Goal: Task Accomplishment & Management: Manage account settings

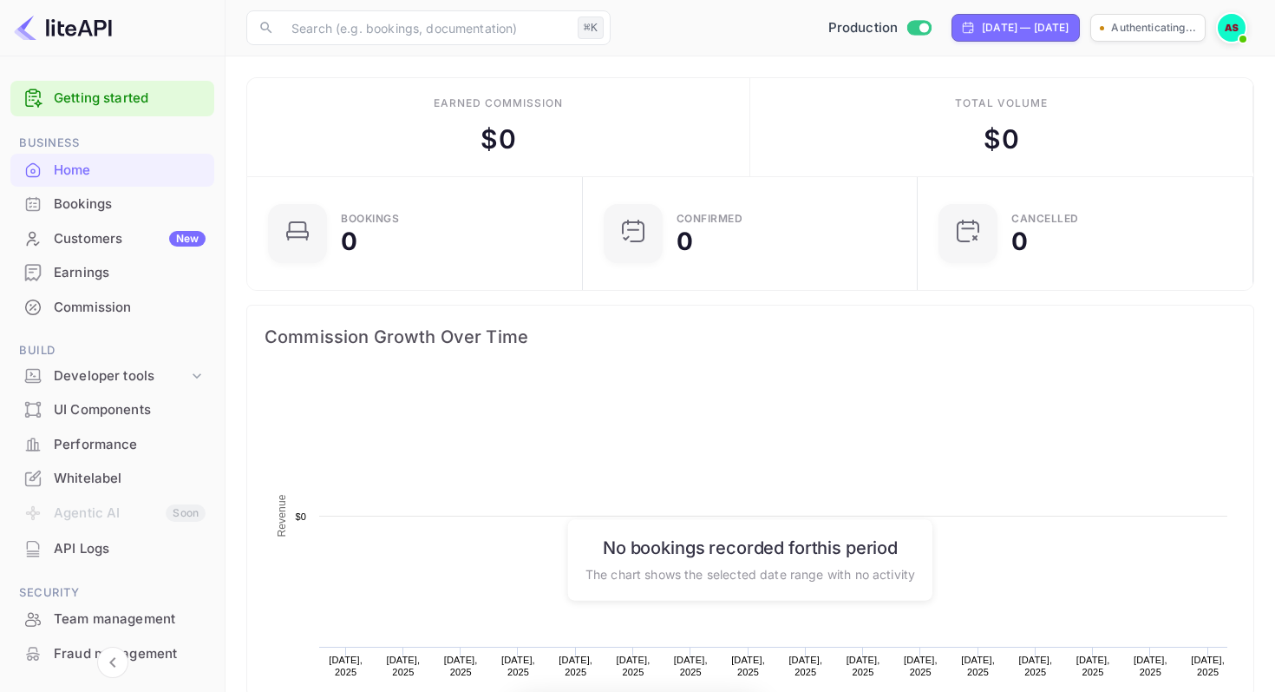
scroll to position [282, 325]
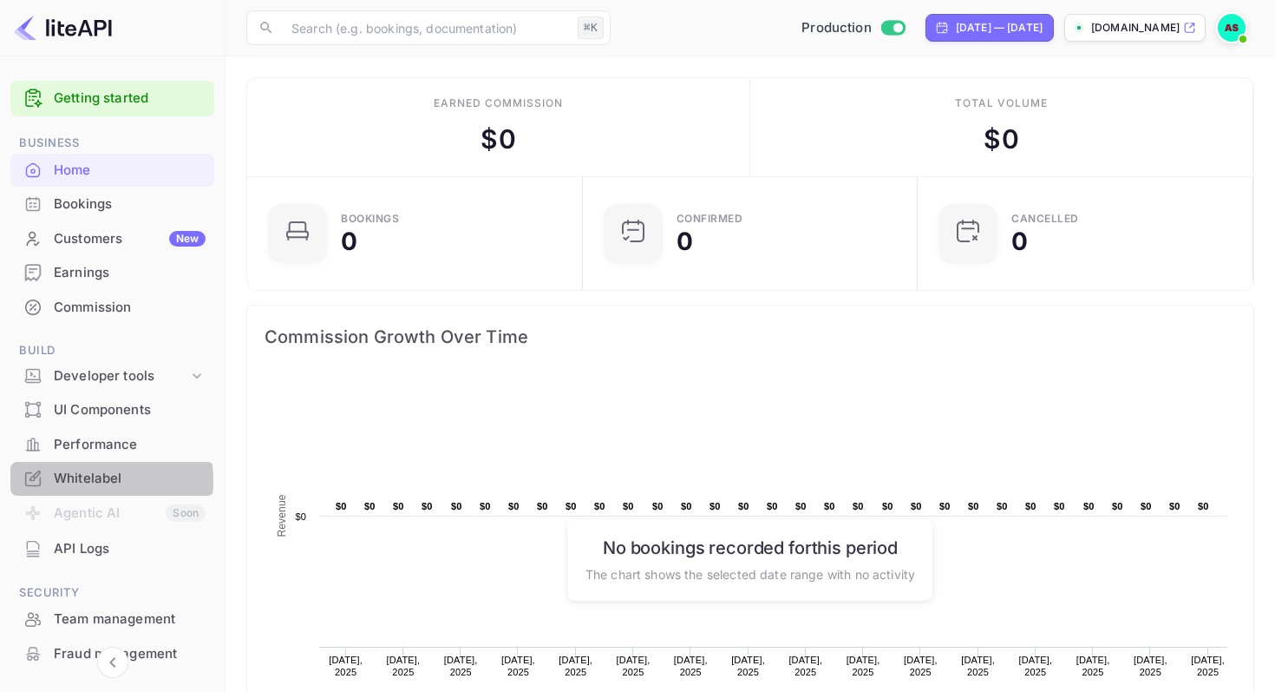
click at [90, 480] on div "Whitelabel" at bounding box center [130, 479] width 152 height 20
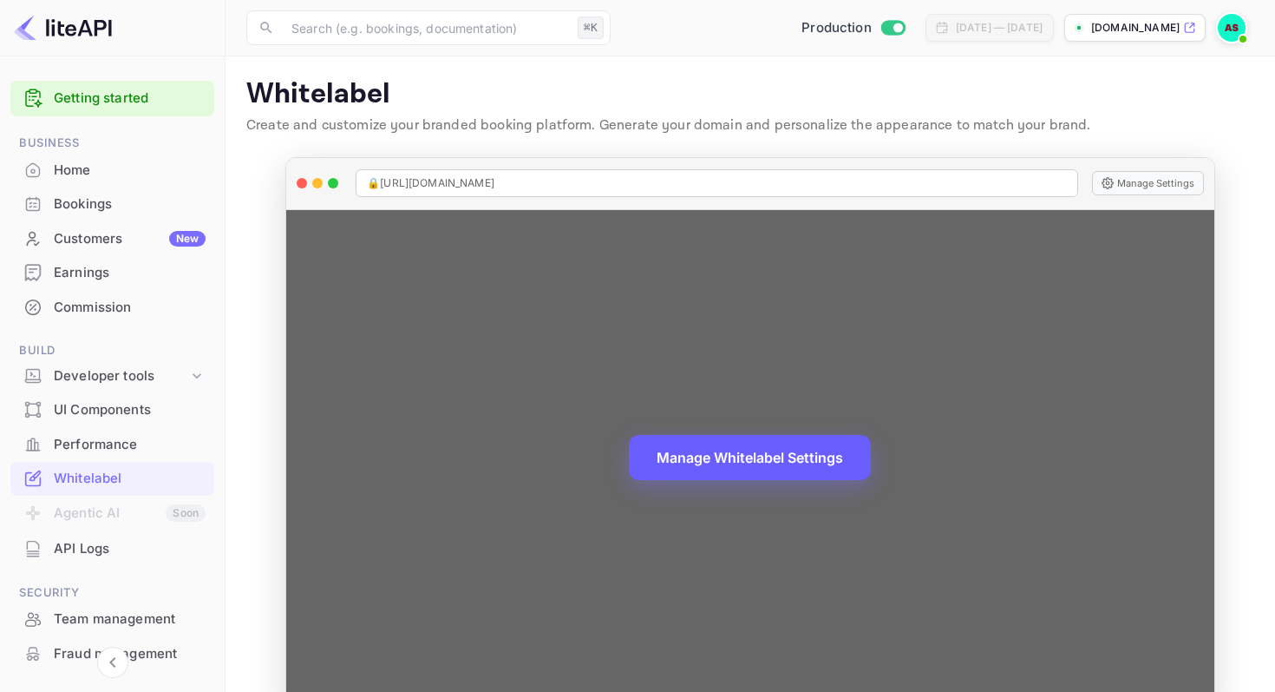
click at [750, 462] on button "Manage Whitelabel Settings" at bounding box center [750, 457] width 242 height 45
click at [726, 460] on button "Manage Whitelabel Settings" at bounding box center [750, 457] width 242 height 45
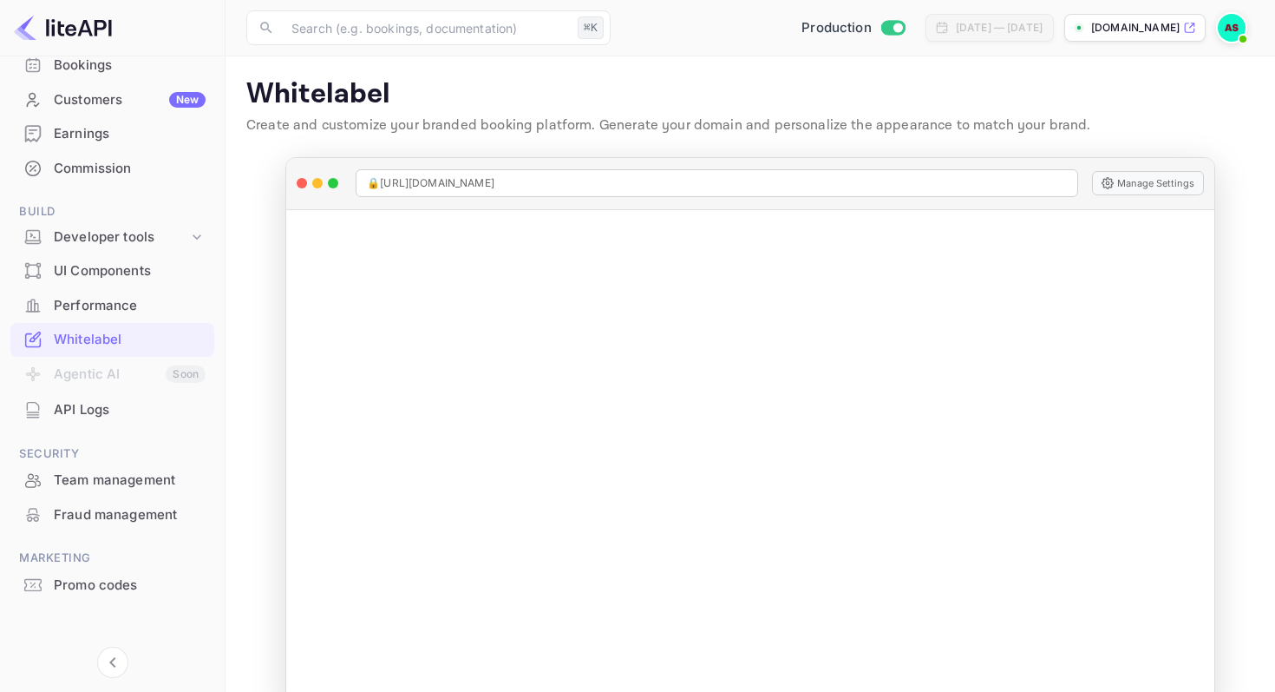
scroll to position [145, 0]
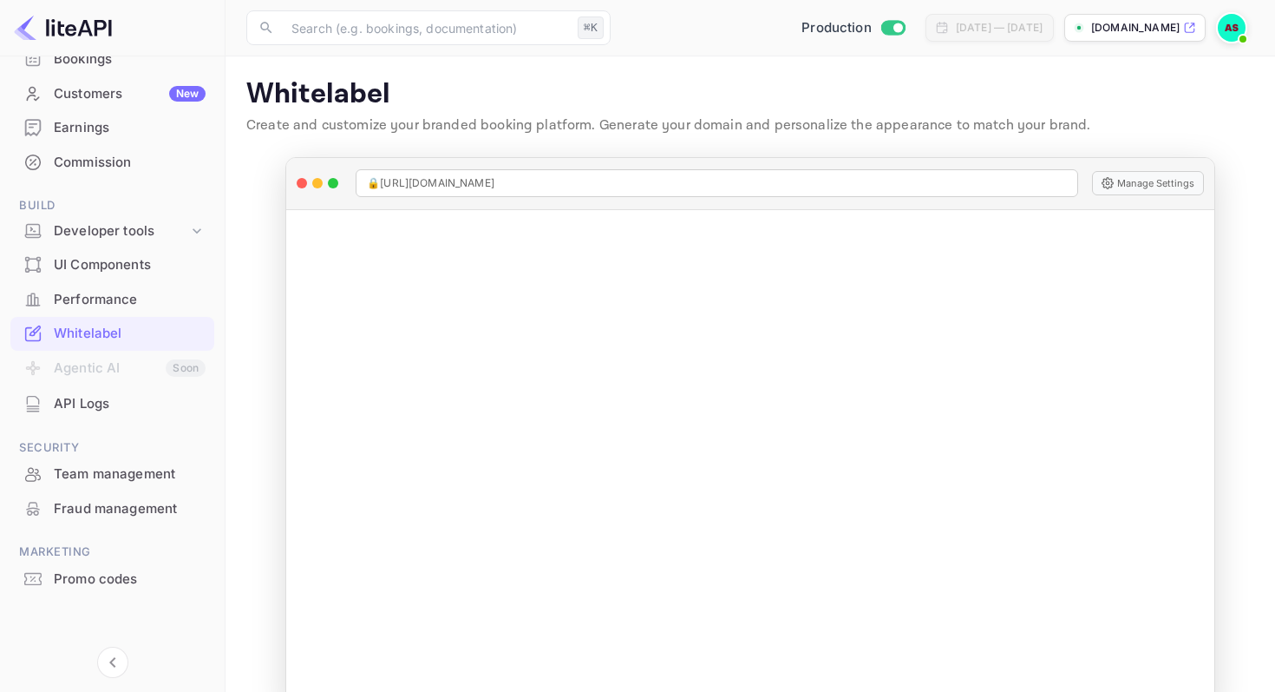
click at [82, 329] on div "Whitelabel" at bounding box center [130, 334] width 152 height 20
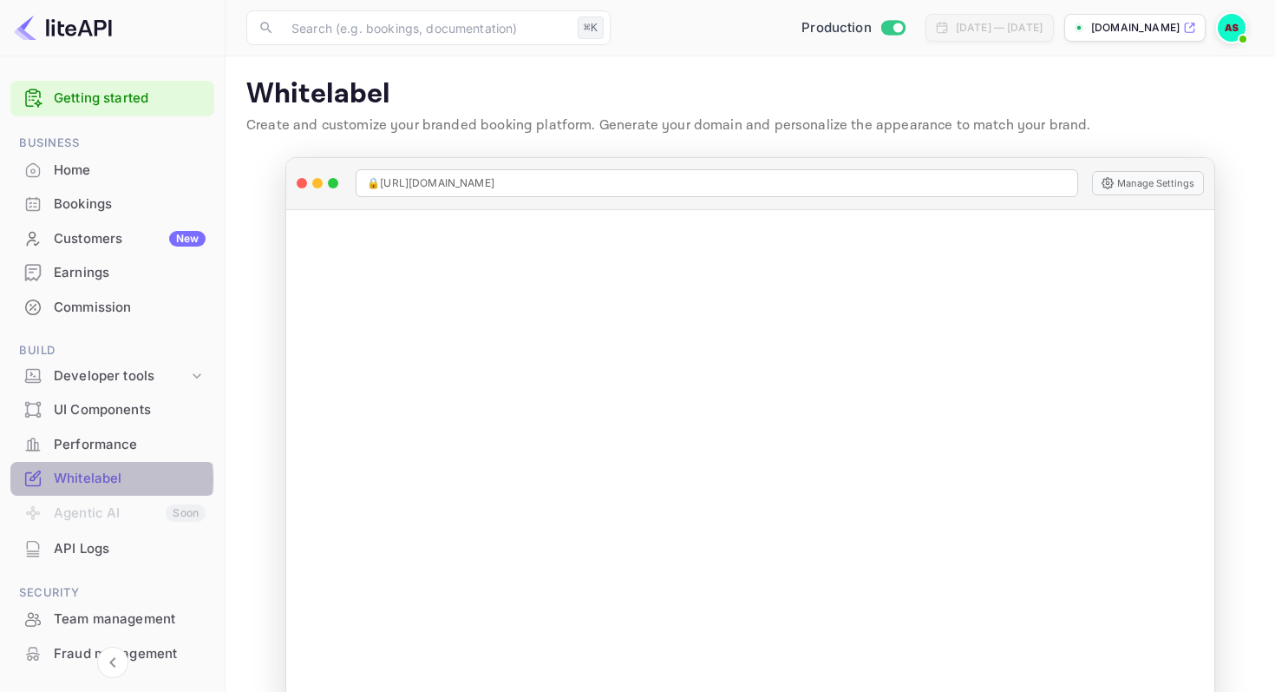
click at [89, 479] on div "Whitelabel" at bounding box center [130, 479] width 152 height 20
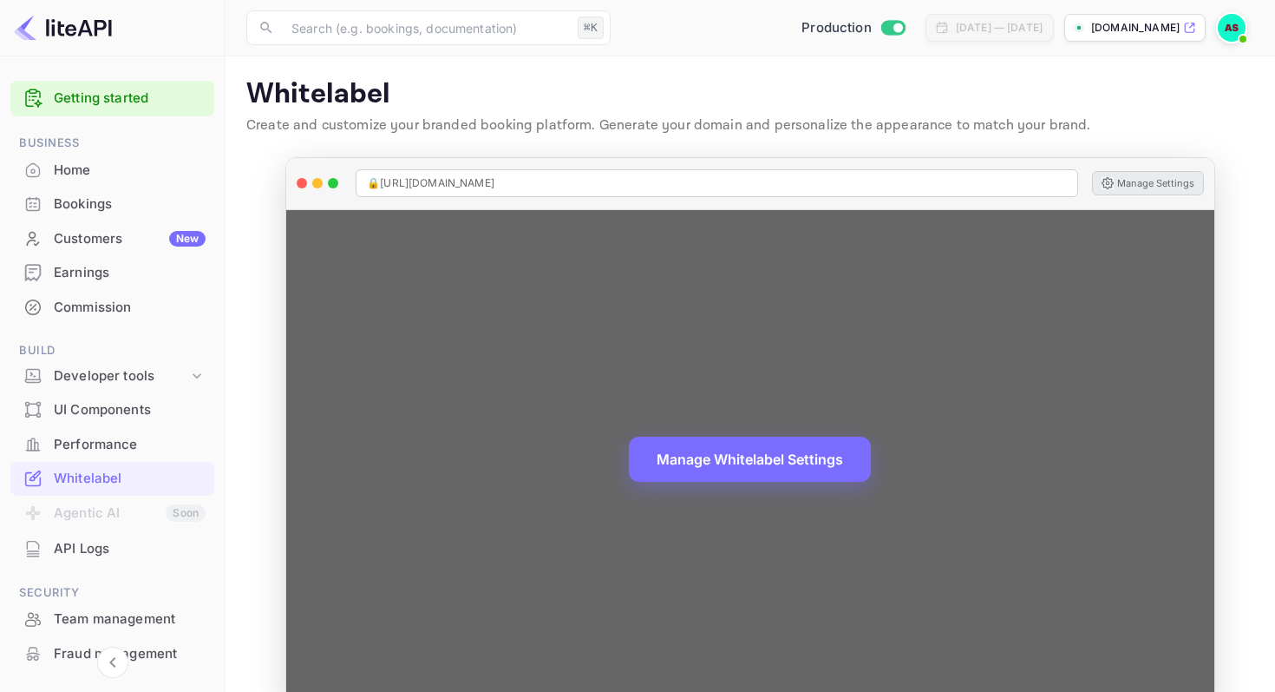
click at [1133, 181] on button "Manage Settings" at bounding box center [1148, 183] width 112 height 24
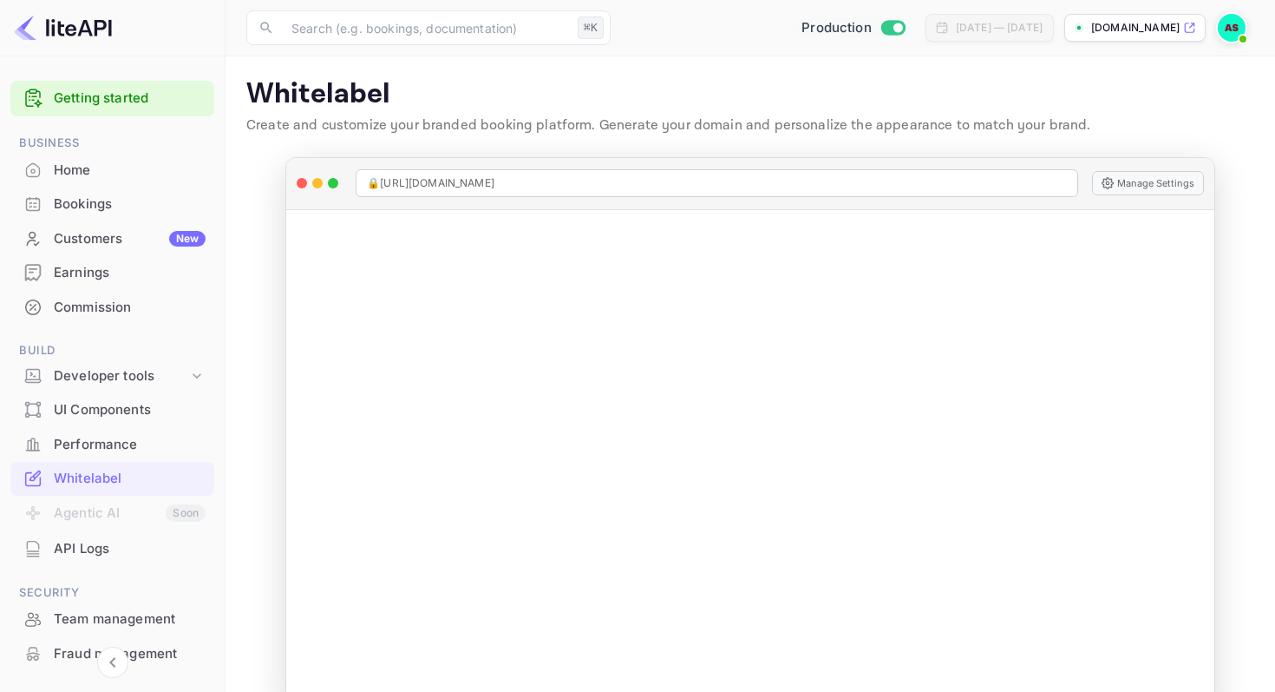
click at [881, 30] on input "Switch to Sandbox mode" at bounding box center [898, 27] width 35 height 11
checkbox input "false"
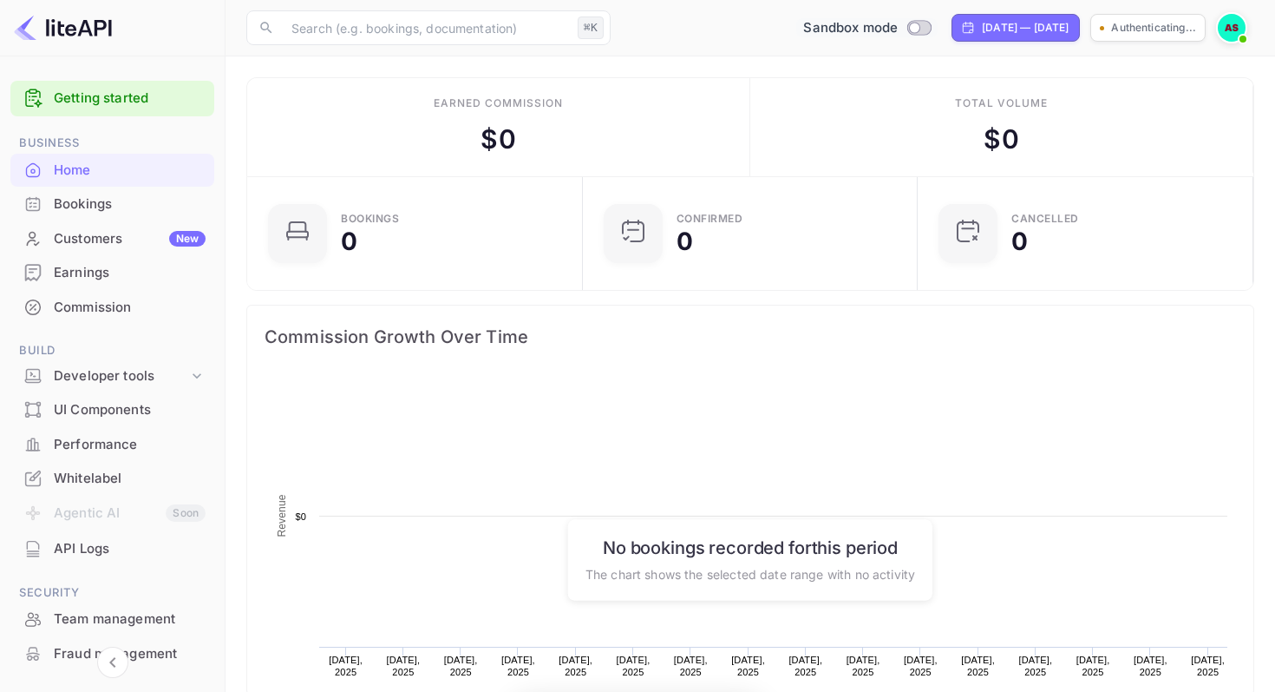
scroll to position [282, 325]
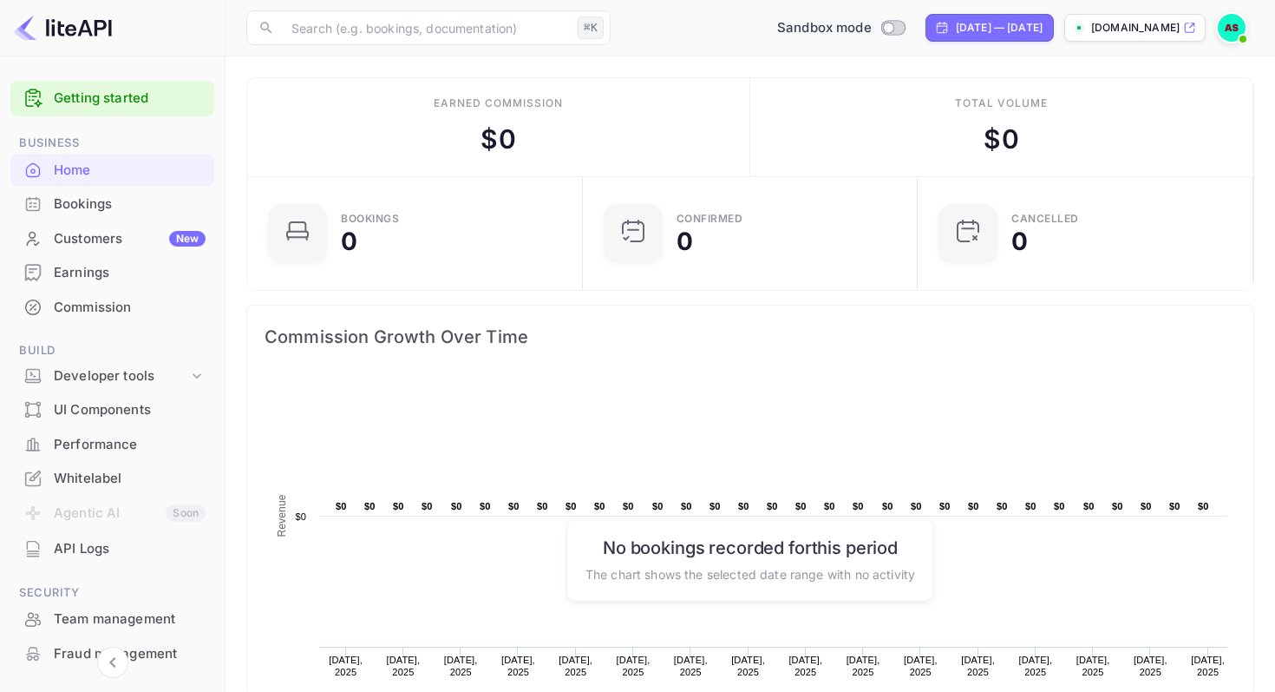
click at [92, 474] on div "Whitelabel" at bounding box center [130, 479] width 152 height 20
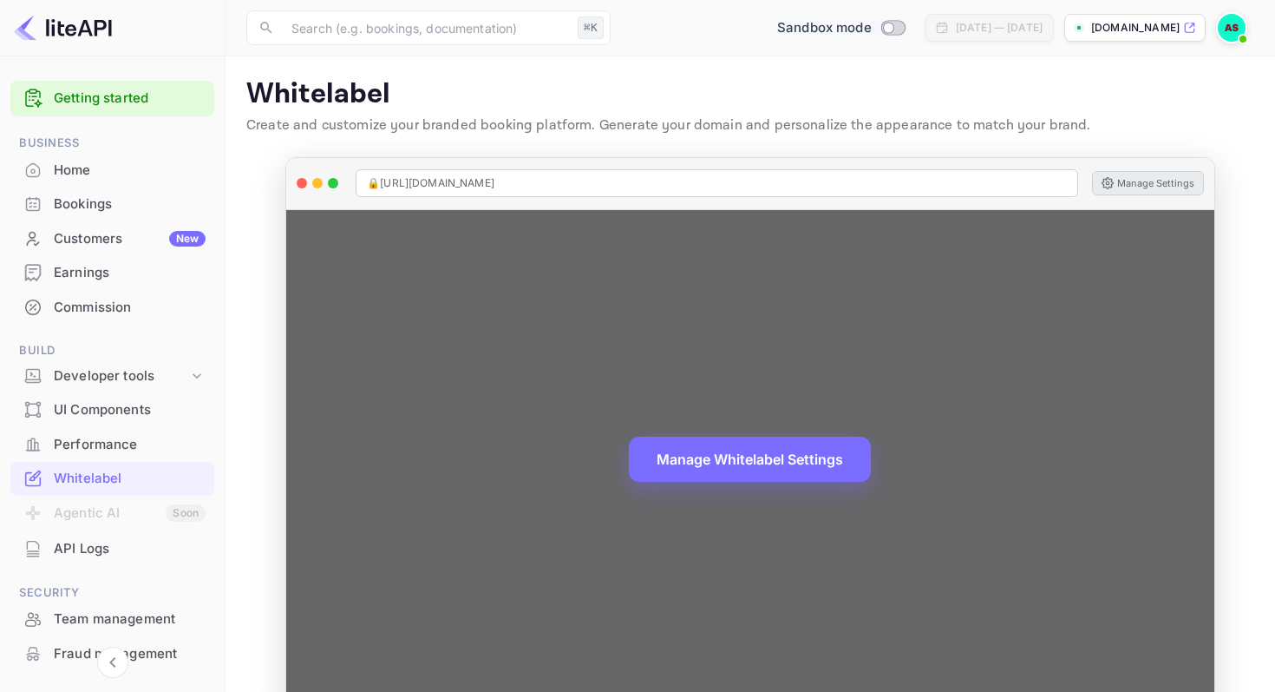
click at [1136, 179] on button "Manage Settings" at bounding box center [1148, 183] width 112 height 24
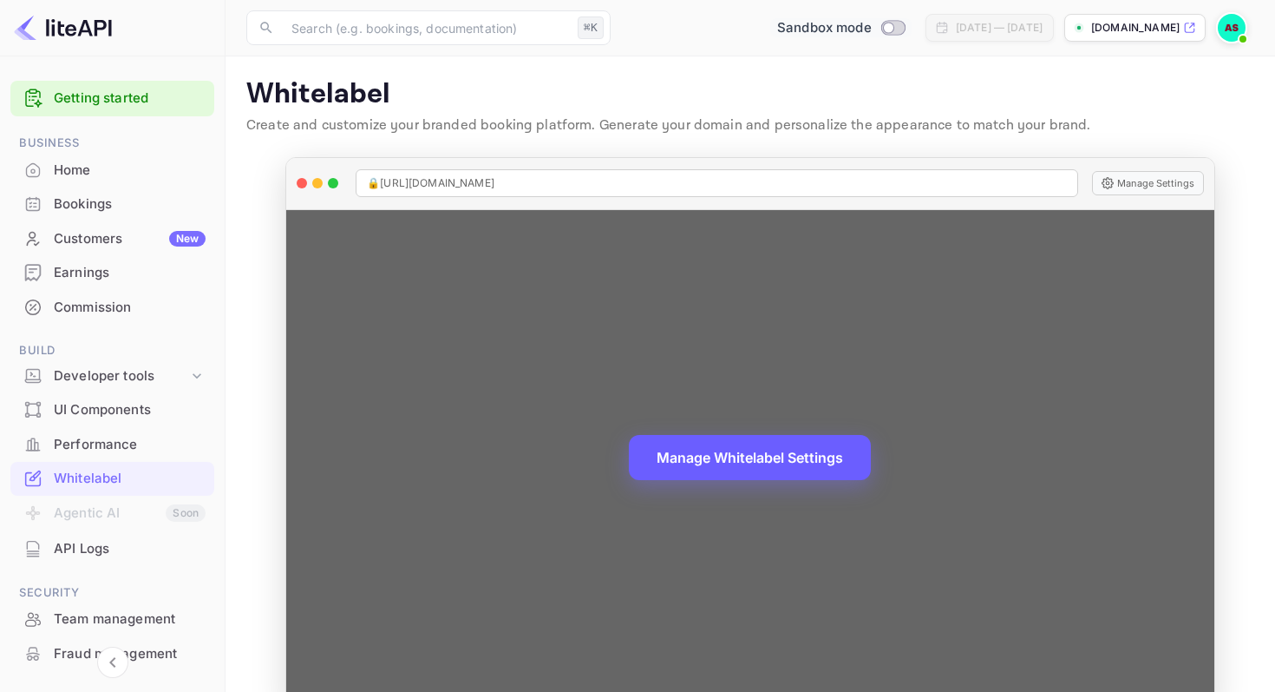
click at [725, 460] on button "Manage Whitelabel Settings" at bounding box center [750, 457] width 242 height 45
